Goal: Transaction & Acquisition: Purchase product/service

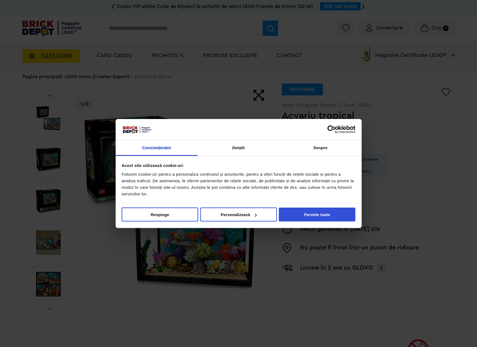
click at [319, 212] on button "Permite toate" at bounding box center [317, 215] width 77 height 14
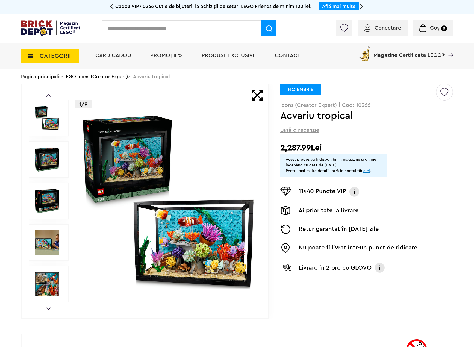
click at [377, 323] on div "Prev Next 1/9 Creează o listă nouă NOIEMBRIE Icons (Creator Expert) | Cod: 1036…" at bounding box center [237, 313] width 433 height 459
click at [223, 234] on img at bounding box center [168, 201] width 176 height 176
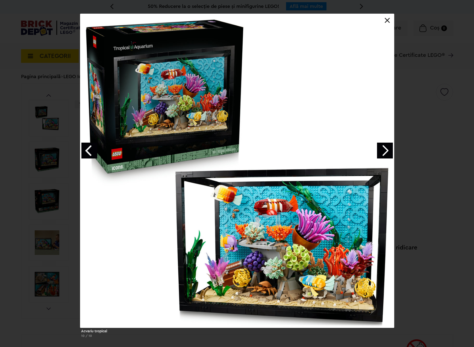
click at [453, 121] on div "Acvariu tropical 10 / 10" at bounding box center [237, 178] width 474 height 329
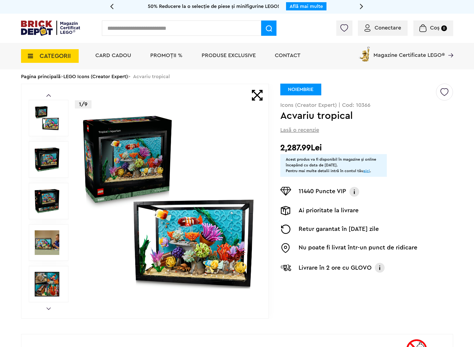
drag, startPoint x: 275, startPoint y: 148, endPoint x: 335, endPoint y: 145, distance: 59.9
click at [335, 145] on div "Prev Next 1/9 Creează o listă nouă NOIEMBRIE Icons (Creator Expert) | Cod: 1036…" at bounding box center [237, 201] width 433 height 235
click at [331, 148] on h2 "2,287.99Lei" at bounding box center [367, 148] width 173 height 10
drag, startPoint x: 330, startPoint y: 146, endPoint x: 284, endPoint y: 148, distance: 46.5
click at [284, 148] on h2 "2,287.99Lei" at bounding box center [367, 148] width 173 height 10
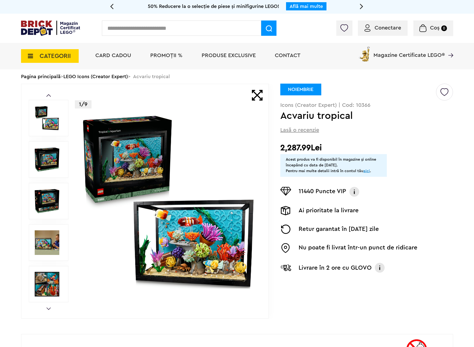
click at [311, 146] on h2 "2,287.99Lei" at bounding box center [367, 148] width 173 height 10
